Goal: Task Accomplishment & Management: Use online tool/utility

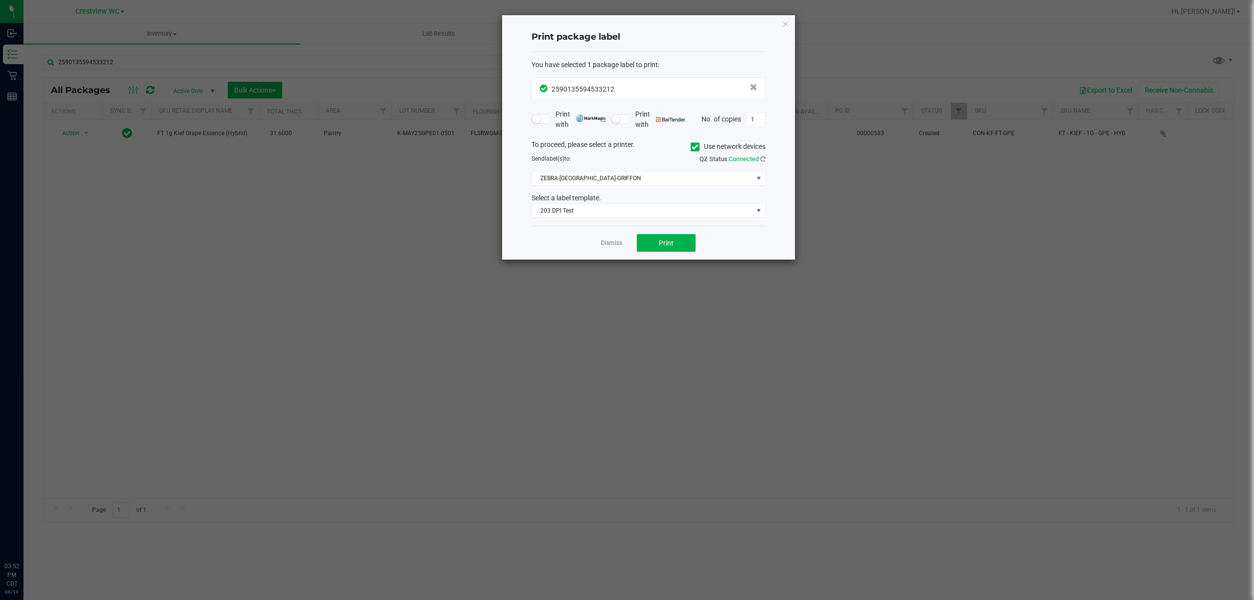
click at [617, 247] on link "Dismiss" at bounding box center [611, 243] width 21 height 8
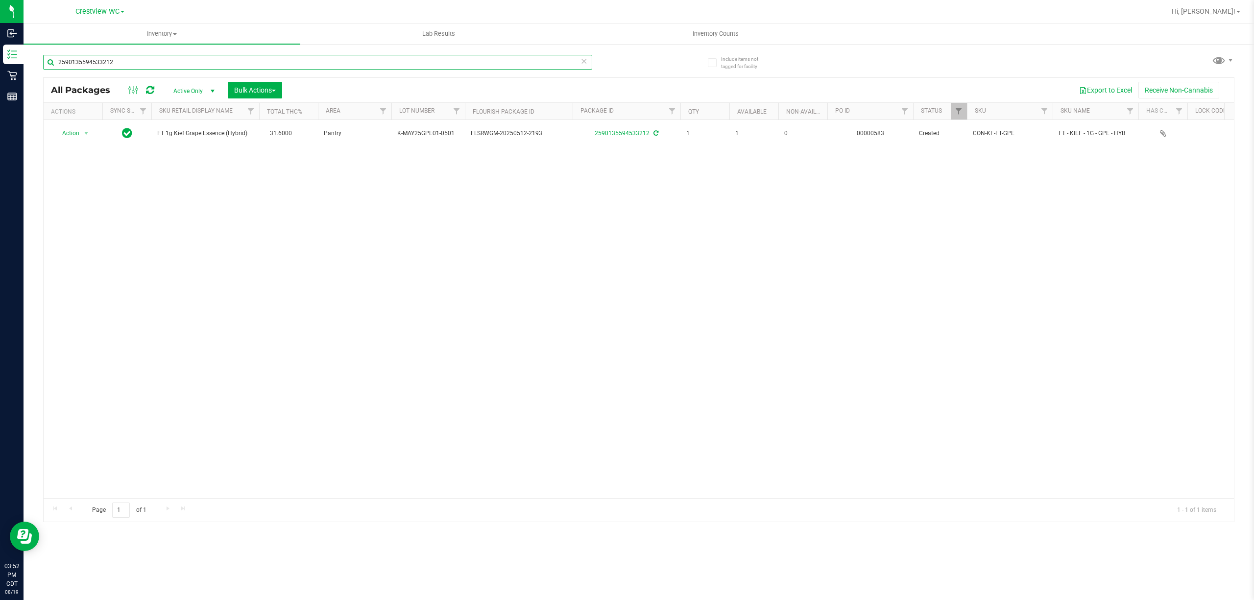
click at [343, 64] on input "2590135594533212" at bounding box center [317, 62] width 549 height 15
click at [344, 61] on input "2590135594533212" at bounding box center [317, 62] width 549 height 15
click at [345, 58] on input "2590135594533212" at bounding box center [317, 62] width 549 height 15
click at [202, 62] on input "25901355945332129252499333682824" at bounding box center [317, 62] width 549 height 15
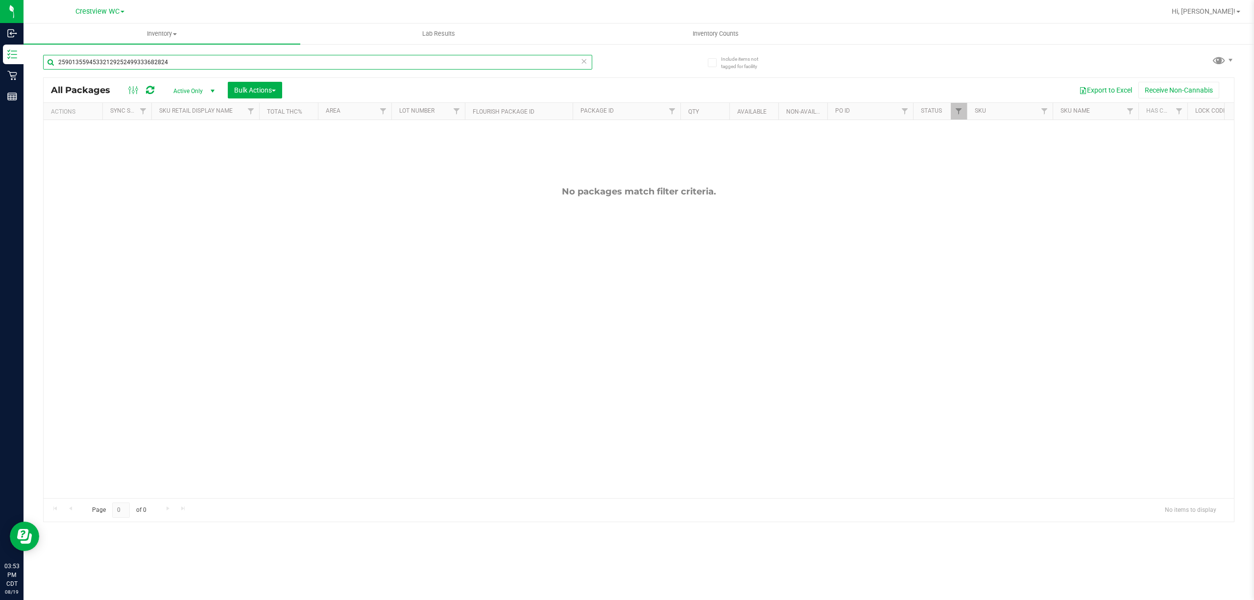
click at [202, 62] on input "25901355945332129252499333682824" at bounding box center [317, 62] width 549 height 15
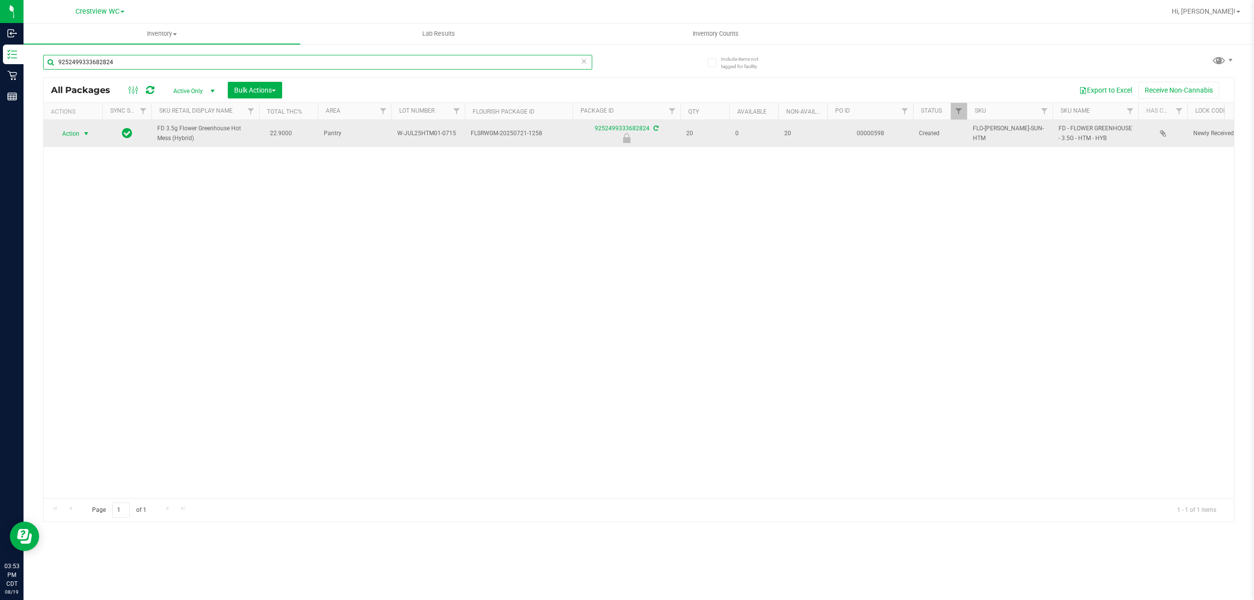
type input "9252499333682824"
click at [79, 136] on span "Action" at bounding box center [66, 134] width 26 height 14
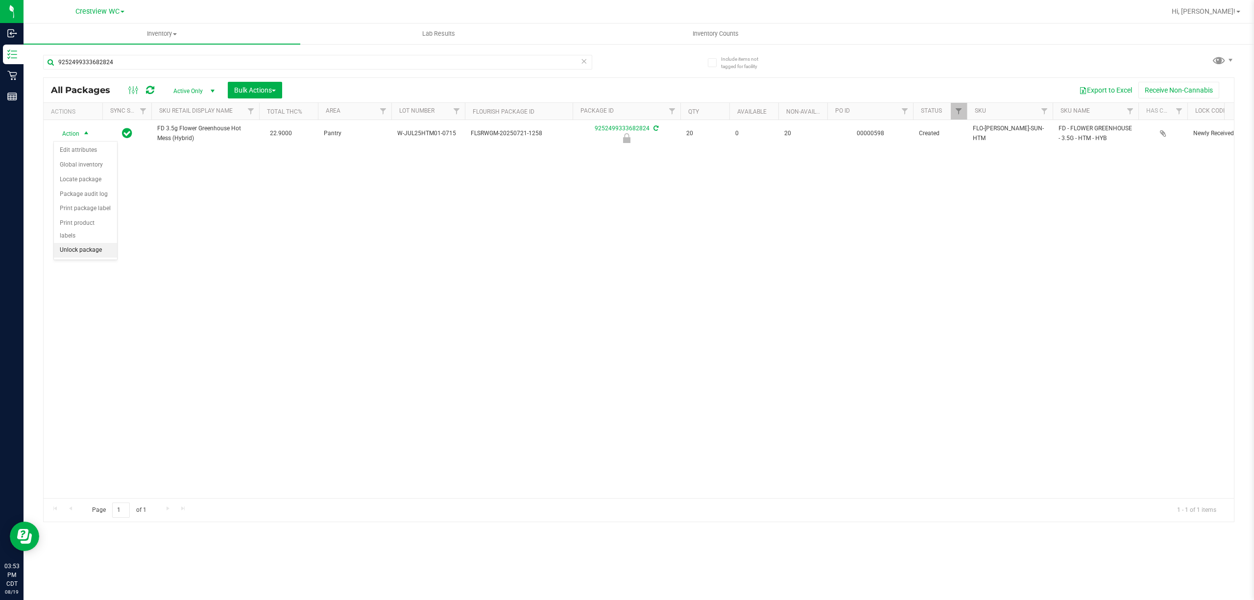
click at [86, 245] on li "Unlock package" at bounding box center [85, 250] width 63 height 15
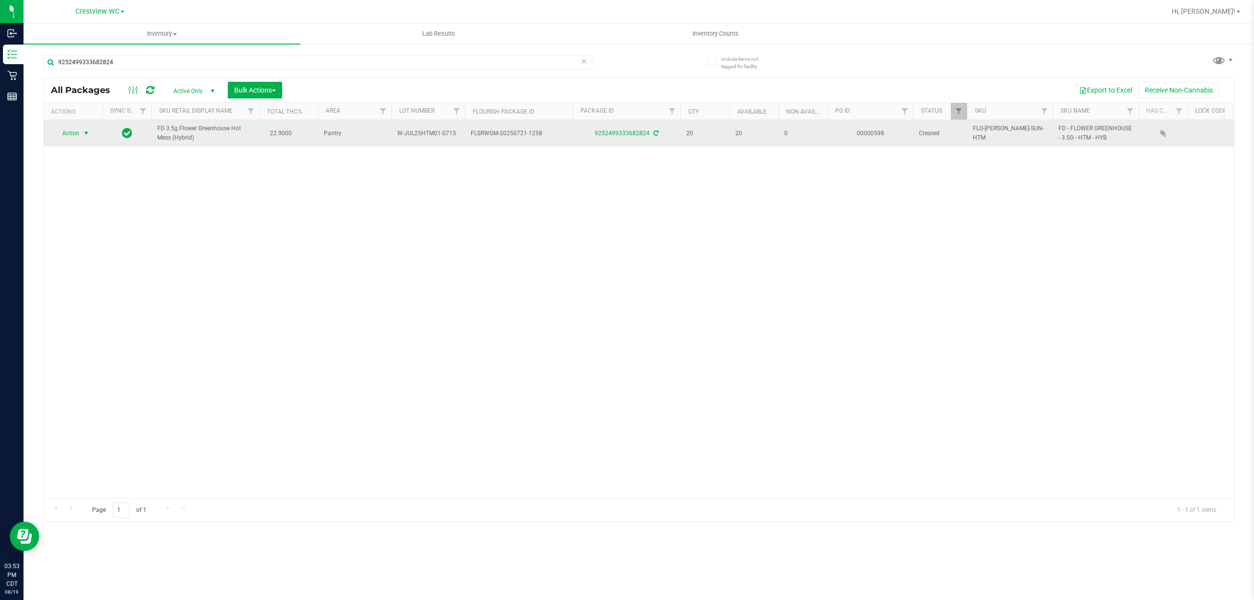
click at [75, 134] on span "Action" at bounding box center [66, 133] width 26 height 14
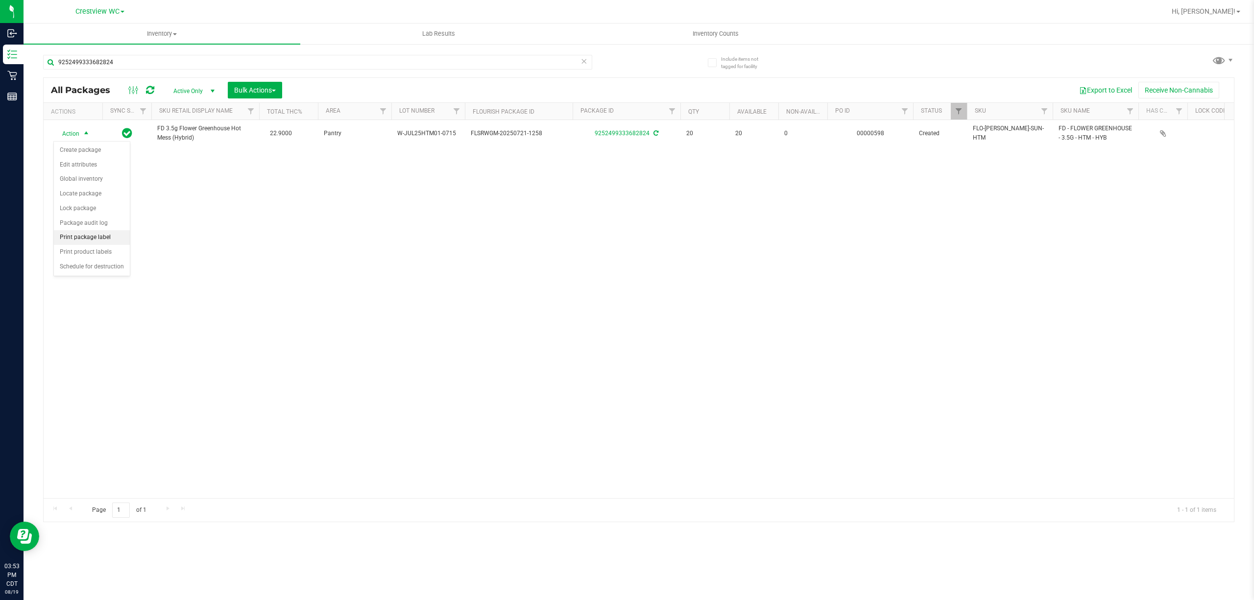
click at [88, 243] on li "Print package label" at bounding box center [92, 237] width 76 height 15
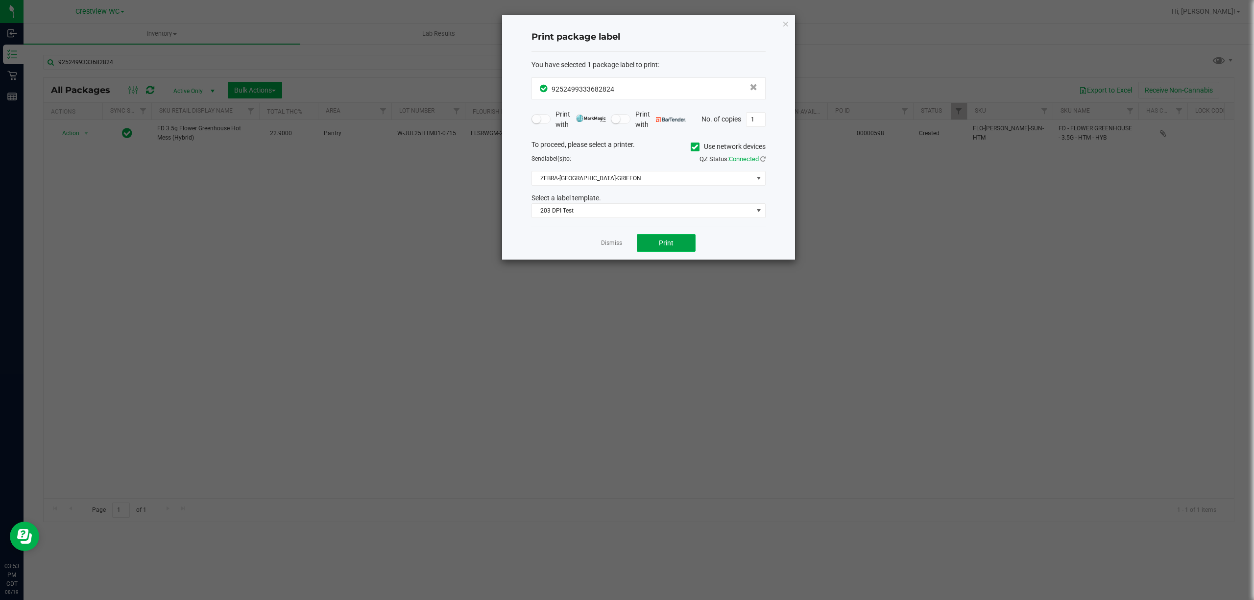
click at [668, 247] on span "Print" at bounding box center [666, 243] width 15 height 8
